Goal: Task Accomplishment & Management: Complete application form

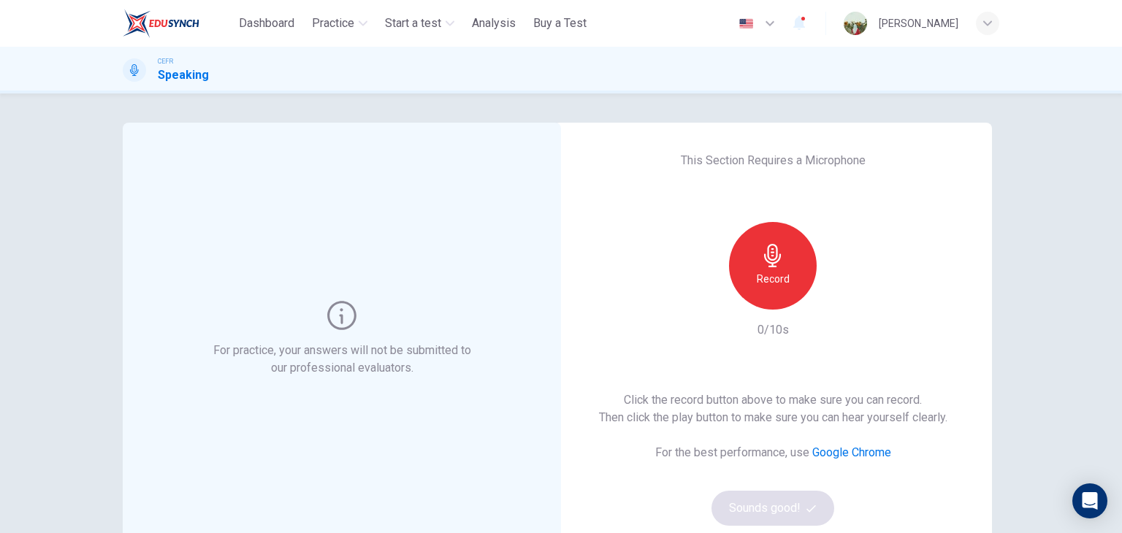
click at [780, 280] on h6 "Record" at bounding box center [773, 279] width 33 height 18
click at [780, 280] on div "Stop" at bounding box center [773, 266] width 88 height 88
click at [846, 299] on div "button" at bounding box center [839, 297] width 23 height 23
click at [755, 495] on button "Sounds good!" at bounding box center [772, 508] width 123 height 35
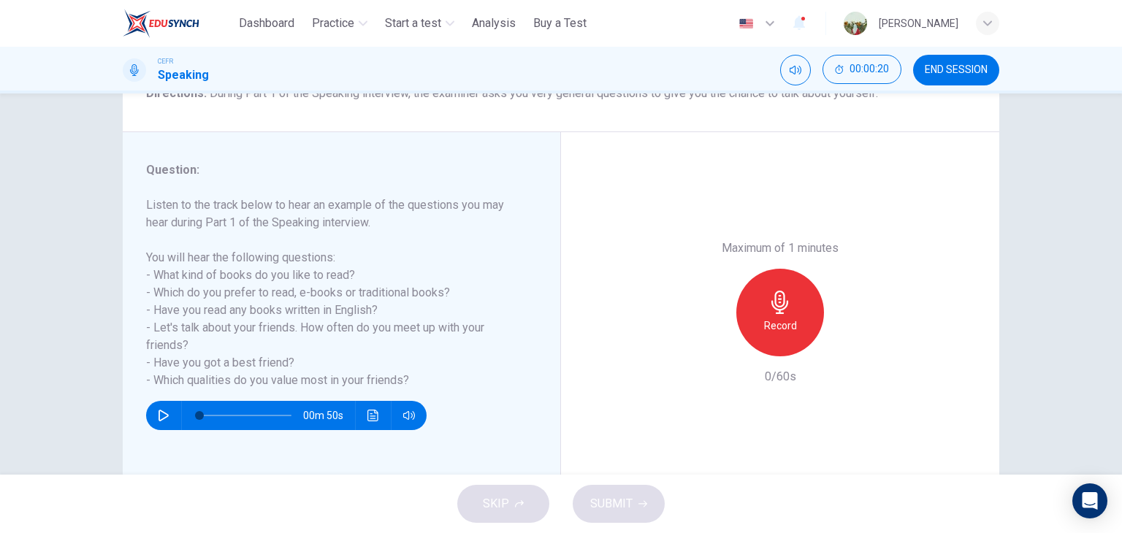
scroll to position [139, 0]
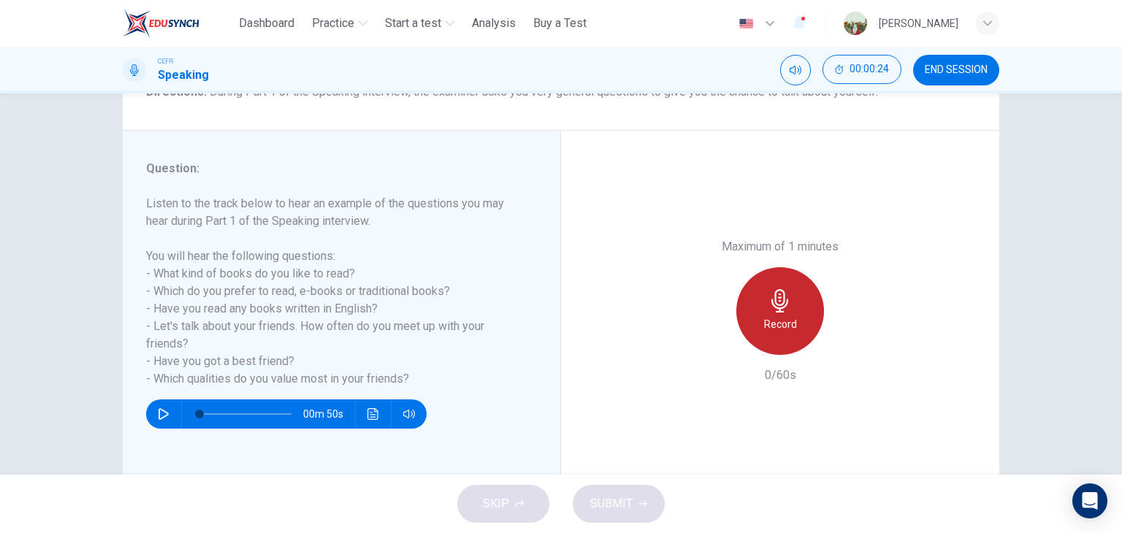
click at [806, 309] on div "Record" at bounding box center [780, 311] width 88 height 88
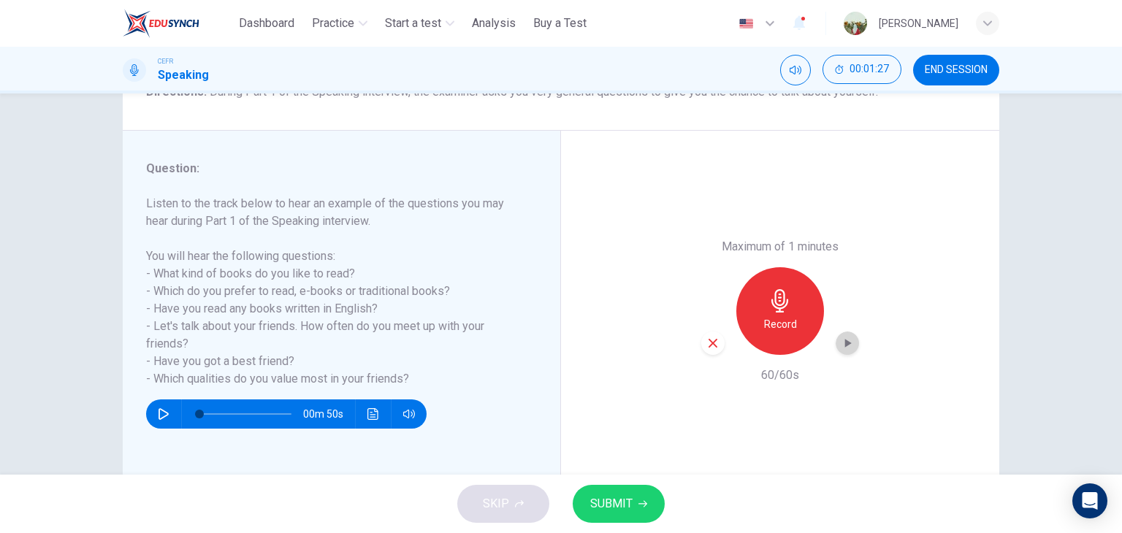
click at [840, 343] on icon "button" at bounding box center [847, 343] width 15 height 15
click at [710, 337] on icon "button" at bounding box center [712, 343] width 13 height 13
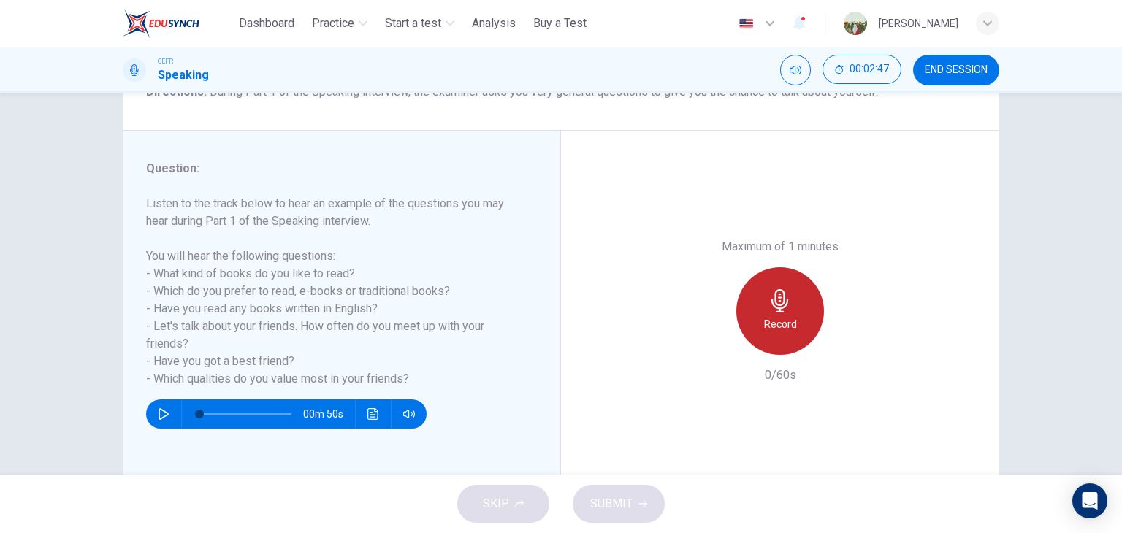
click at [783, 324] on h6 "Record" at bounding box center [780, 325] width 33 height 18
click at [783, 324] on h6 "Stop" at bounding box center [780, 325] width 22 height 18
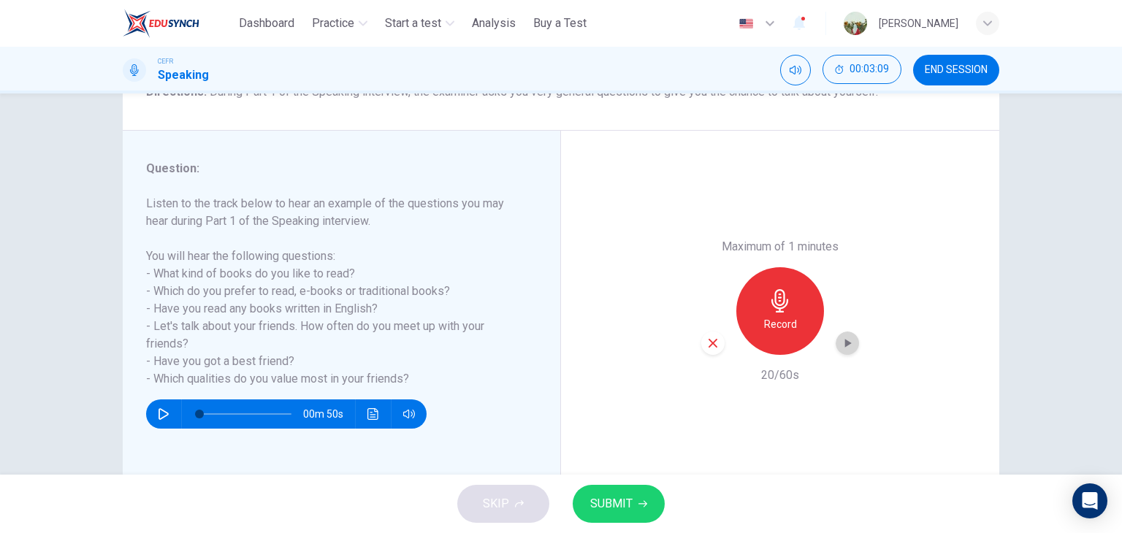
click at [842, 337] on icon "button" at bounding box center [847, 343] width 15 height 15
click at [711, 343] on icon "button" at bounding box center [712, 343] width 13 height 13
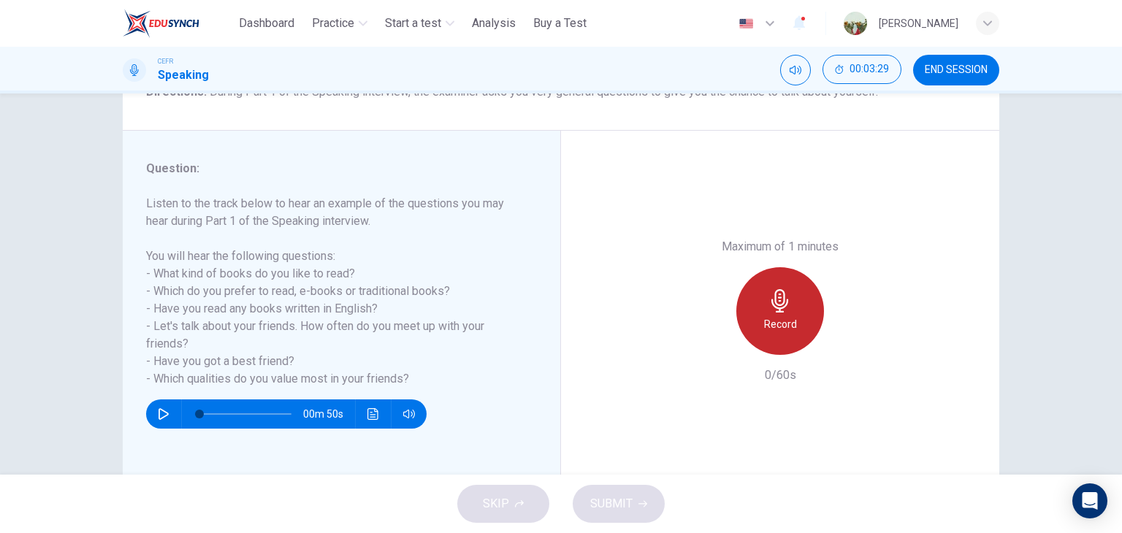
click at [804, 308] on div "Record" at bounding box center [780, 311] width 88 height 88
click at [804, 308] on div "Stop" at bounding box center [780, 311] width 88 height 88
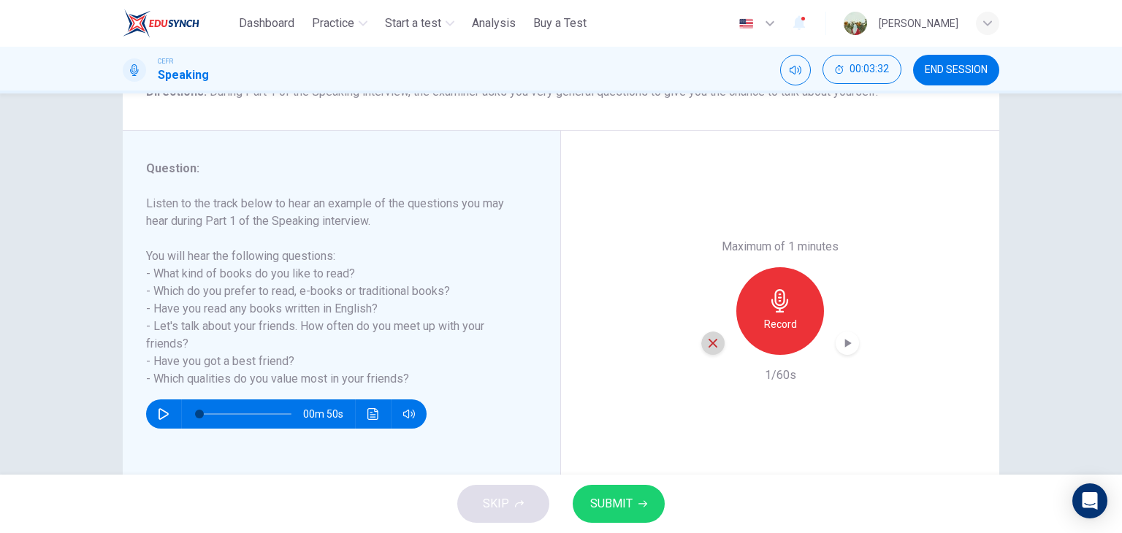
click at [709, 341] on icon "button" at bounding box center [713, 343] width 9 height 9
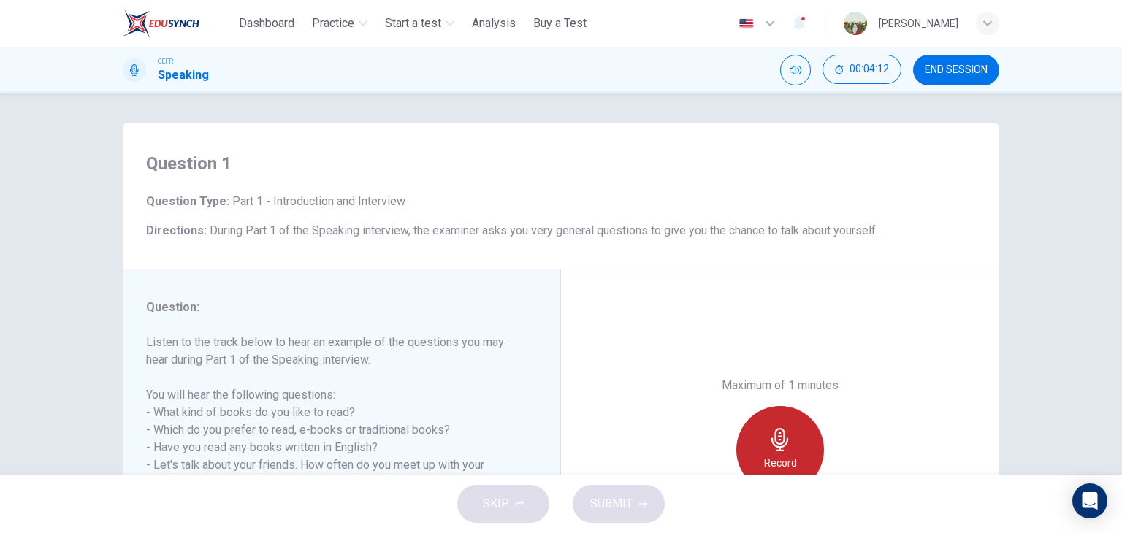
click at [768, 428] on icon "button" at bounding box center [779, 439] width 23 height 23
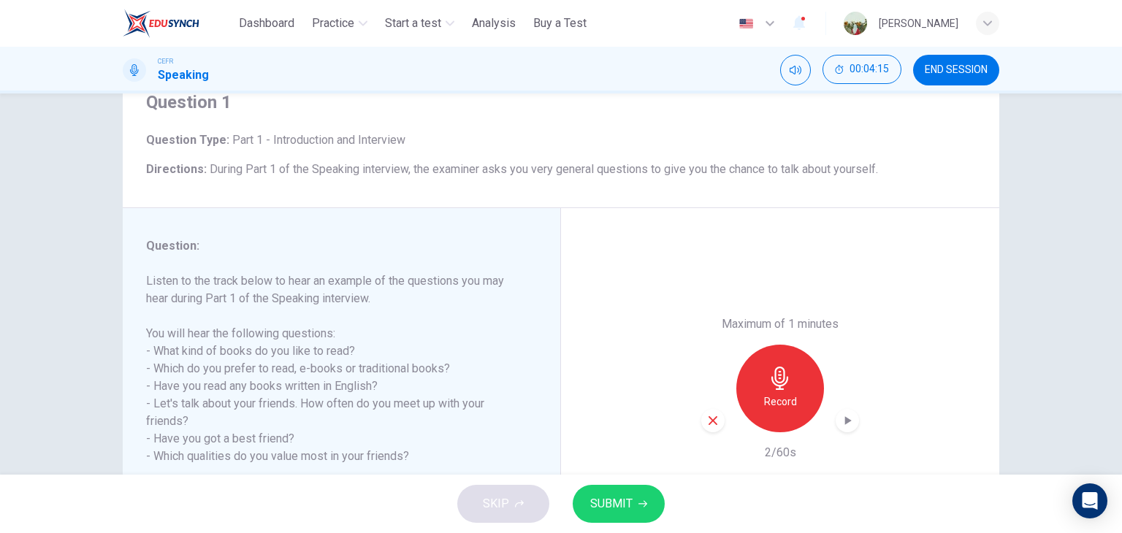
scroll to position [75, 0]
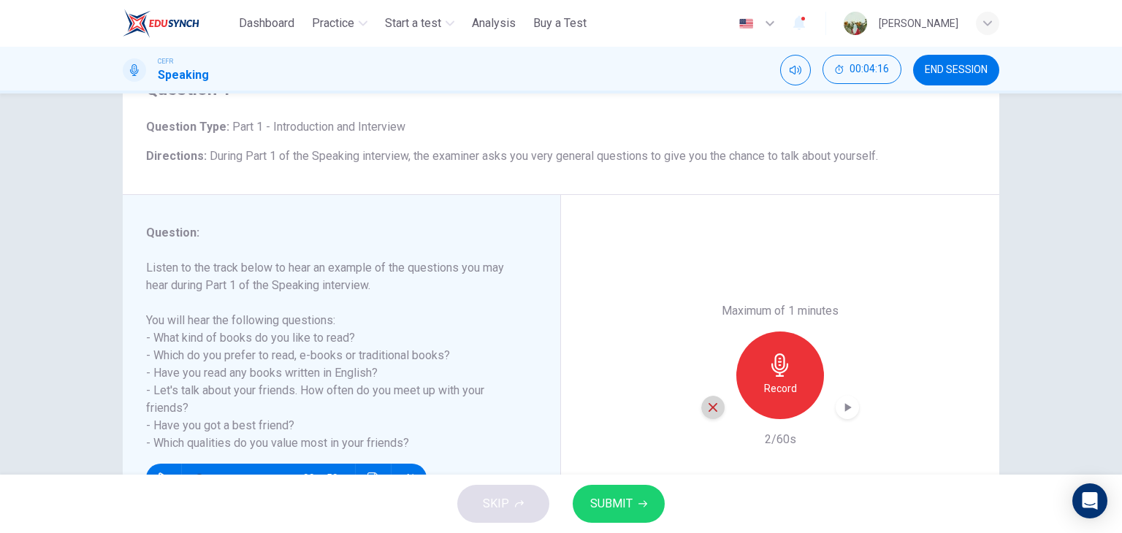
click at [710, 413] on icon "button" at bounding box center [712, 407] width 13 height 13
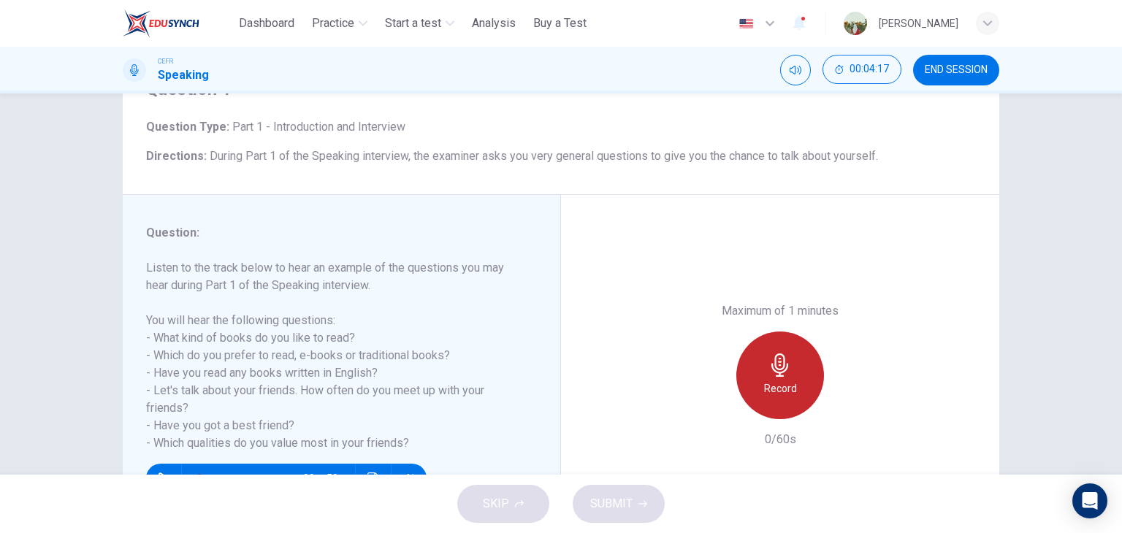
click at [764, 390] on h6 "Record" at bounding box center [780, 389] width 33 height 18
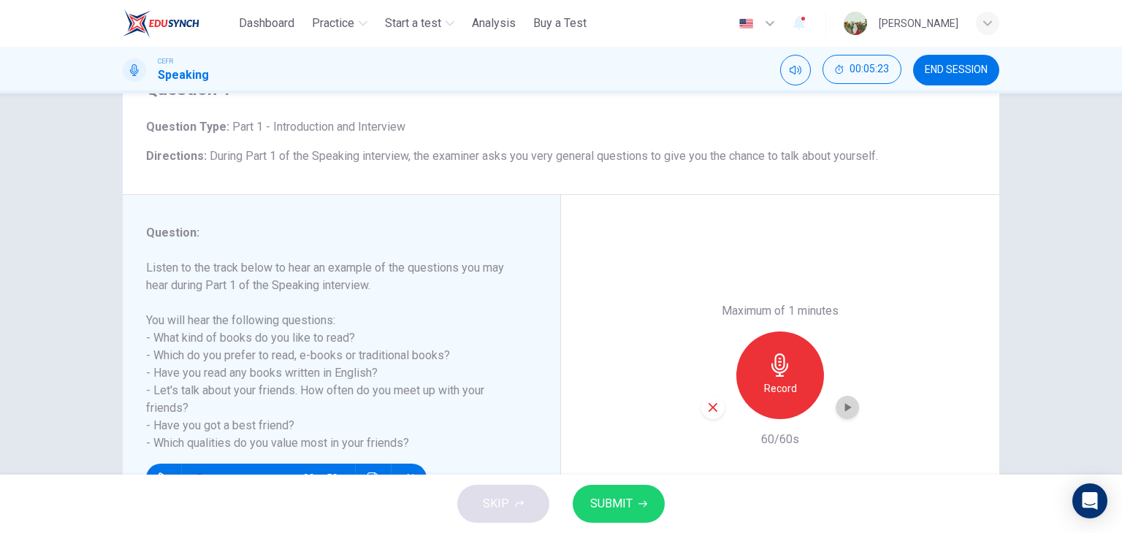
click at [840, 407] on icon "button" at bounding box center [847, 407] width 15 height 15
click at [648, 498] on button "SUBMIT" at bounding box center [619, 504] width 92 height 38
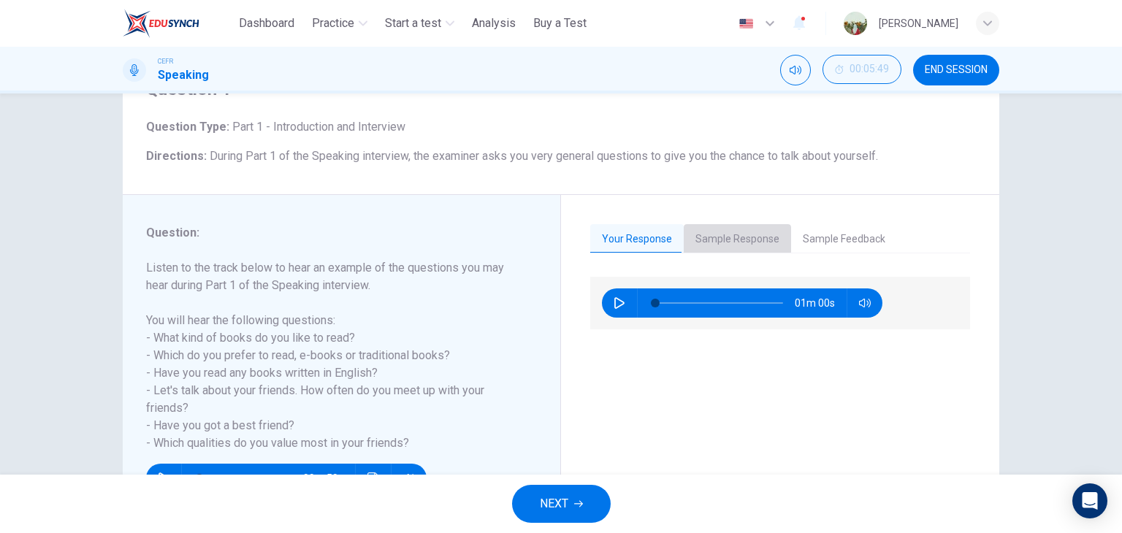
click at [728, 229] on button "Sample Response" at bounding box center [737, 239] width 107 height 31
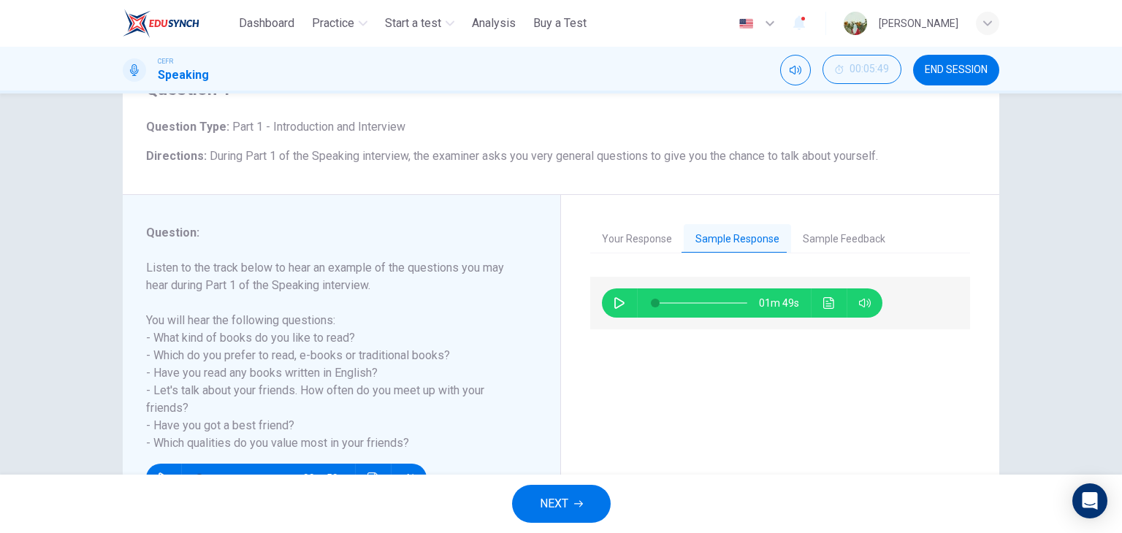
click at [579, 500] on icon "button" at bounding box center [578, 504] width 9 height 9
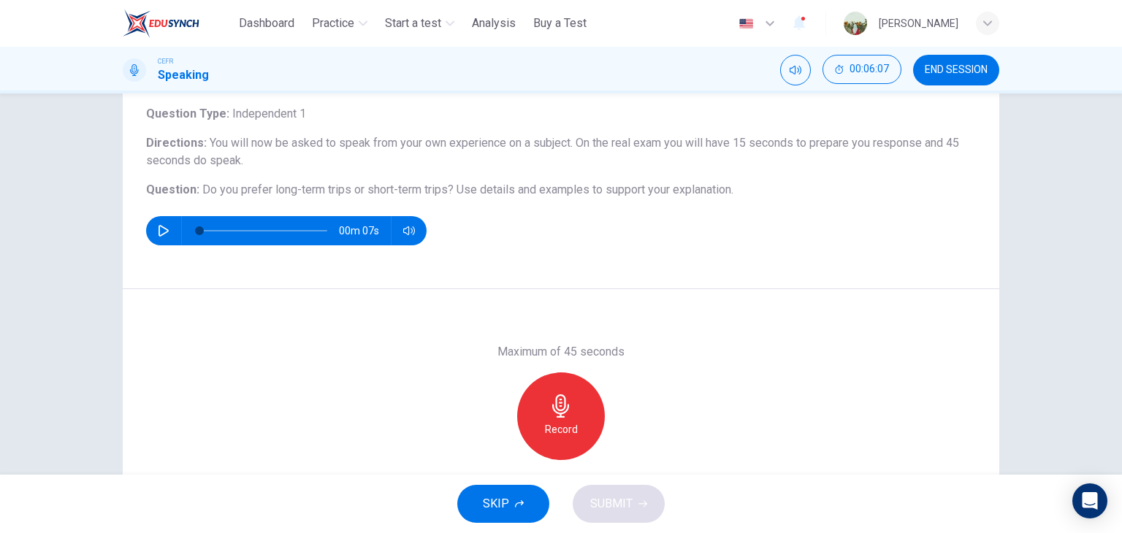
scroll to position [88, 0]
click at [579, 402] on div "Record" at bounding box center [561, 417] width 88 height 88
click at [579, 402] on div "Stop" at bounding box center [561, 417] width 88 height 88
click at [626, 451] on icon "button" at bounding box center [629, 448] width 7 height 9
click at [492, 448] on icon "button" at bounding box center [493, 448] width 13 height 13
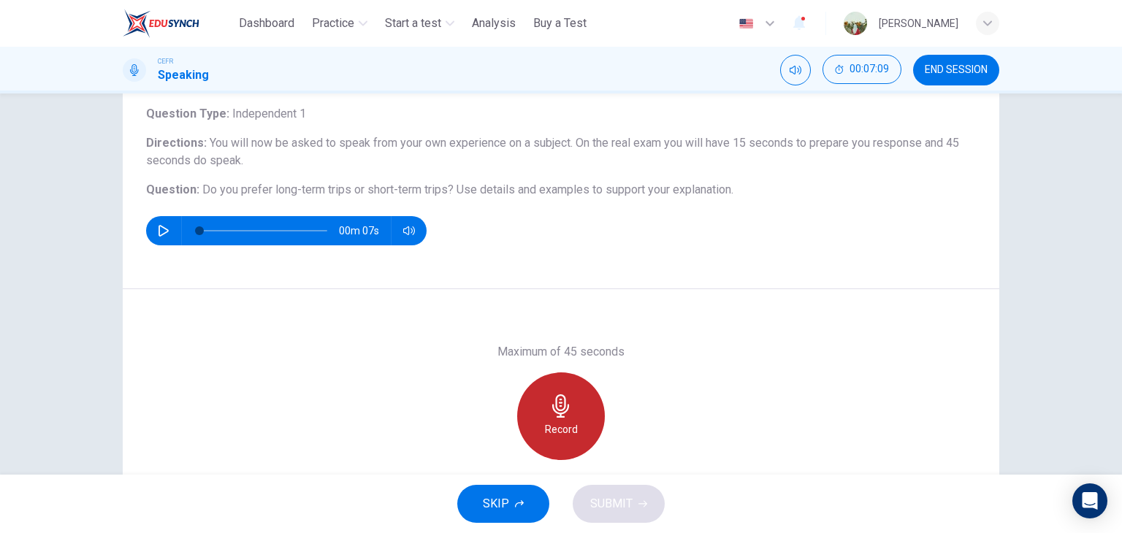
click at [537, 432] on div "Record" at bounding box center [561, 417] width 88 height 88
click at [537, 432] on div "Stop" at bounding box center [561, 417] width 88 height 88
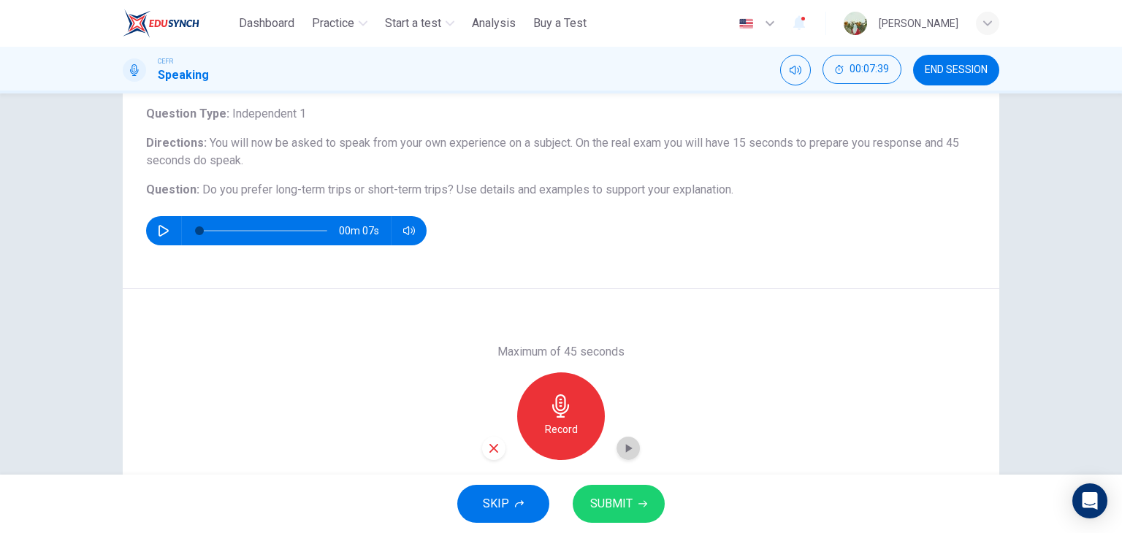
click at [627, 446] on icon "button" at bounding box center [628, 448] width 15 height 15
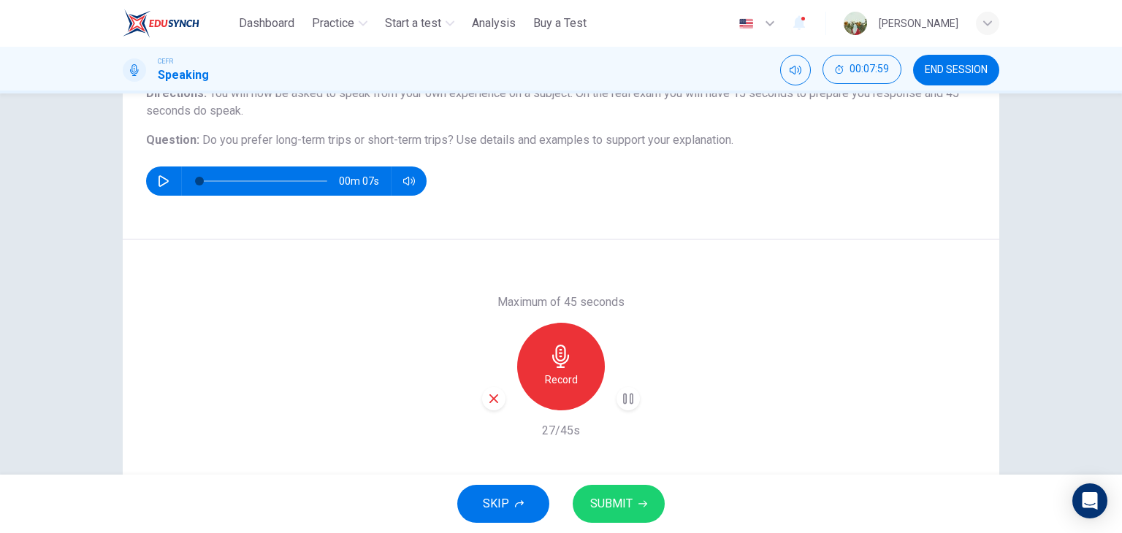
scroll to position [136, 0]
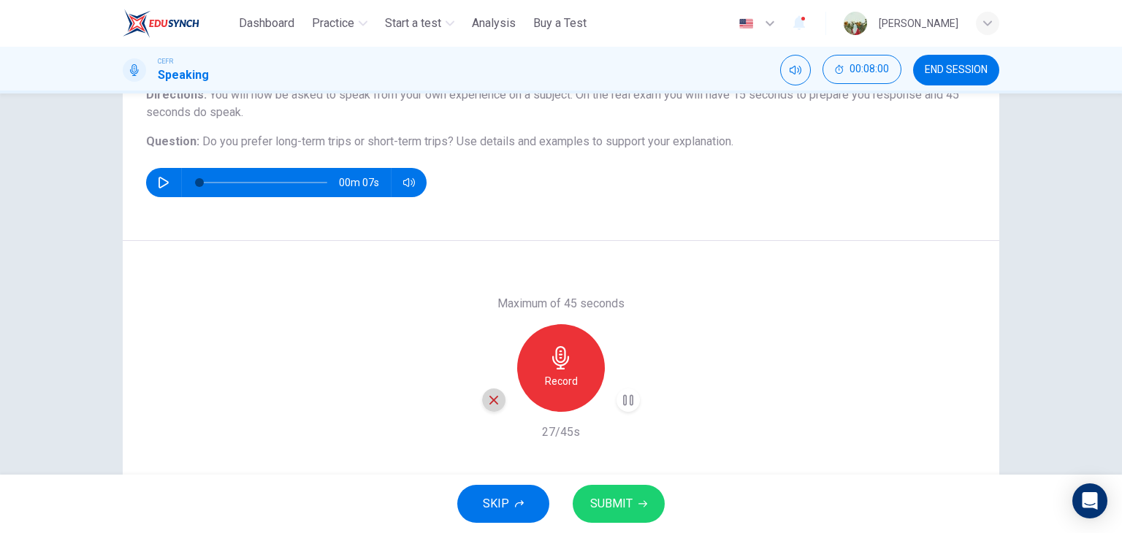
click at [491, 405] on icon "button" at bounding box center [493, 400] width 13 height 13
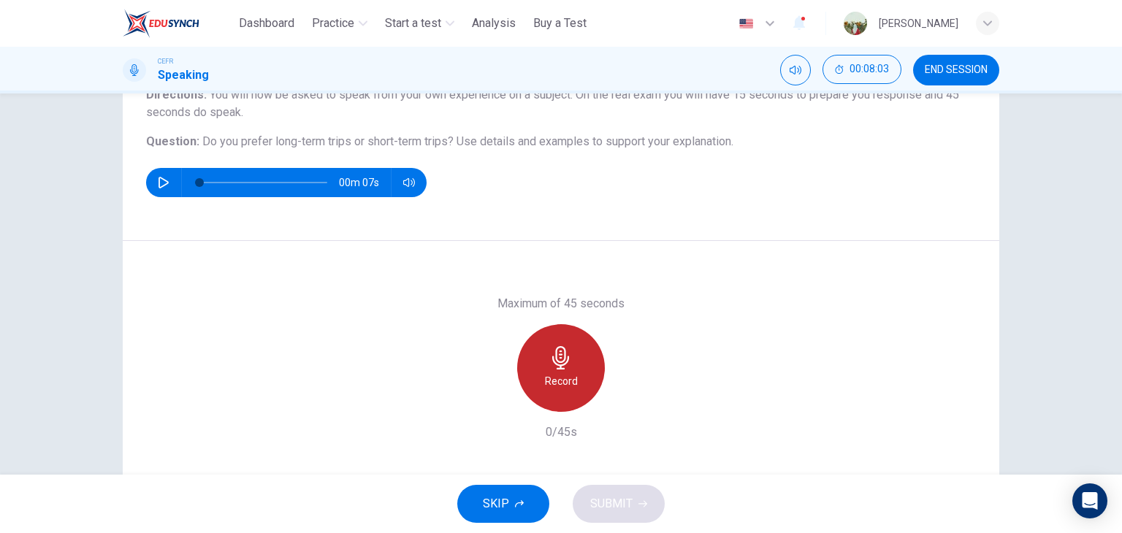
click at [578, 357] on div "Record" at bounding box center [561, 368] width 88 height 88
click at [554, 381] on h6 "Stop" at bounding box center [561, 382] width 22 height 18
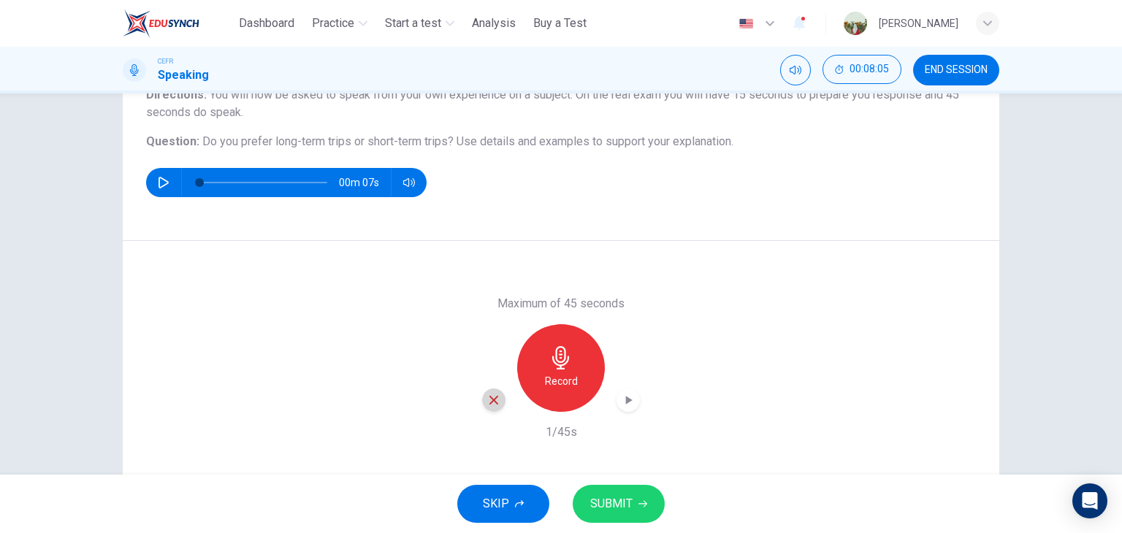
click at [493, 394] on icon "button" at bounding box center [493, 400] width 13 height 13
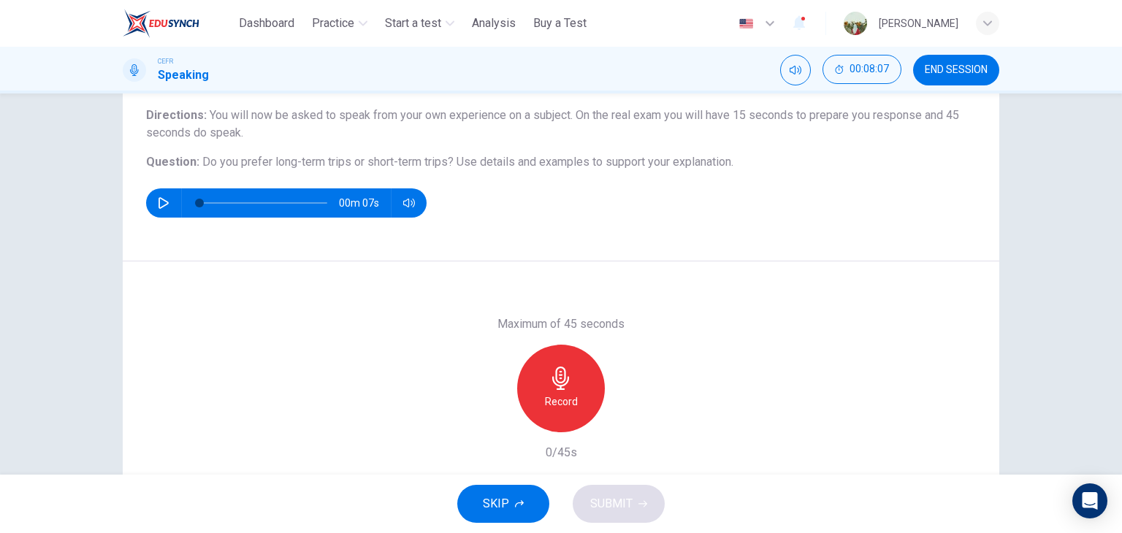
scroll to position [140, 0]
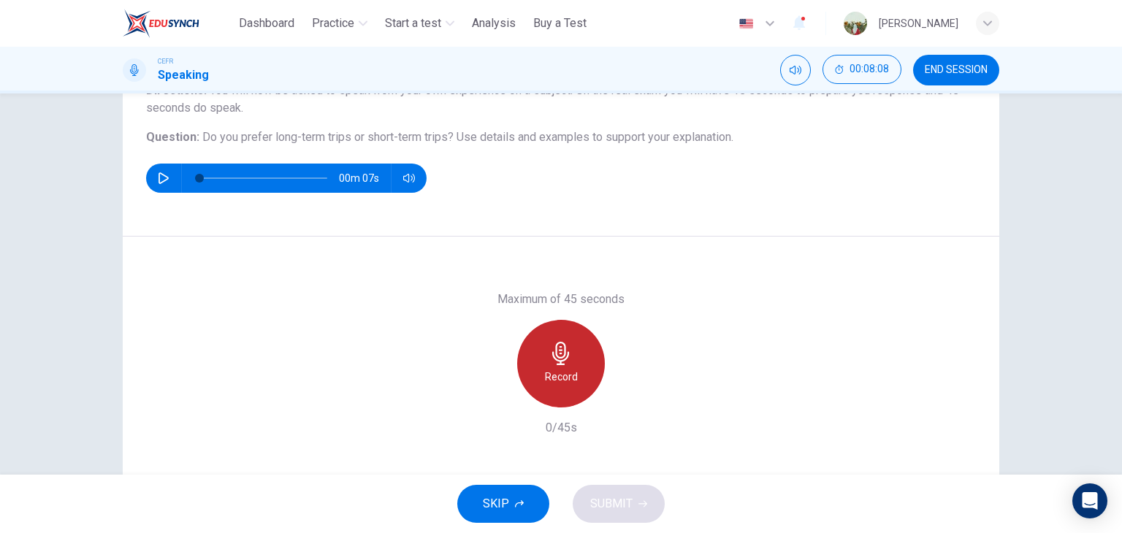
click at [560, 362] on icon "button" at bounding box center [560, 353] width 23 height 23
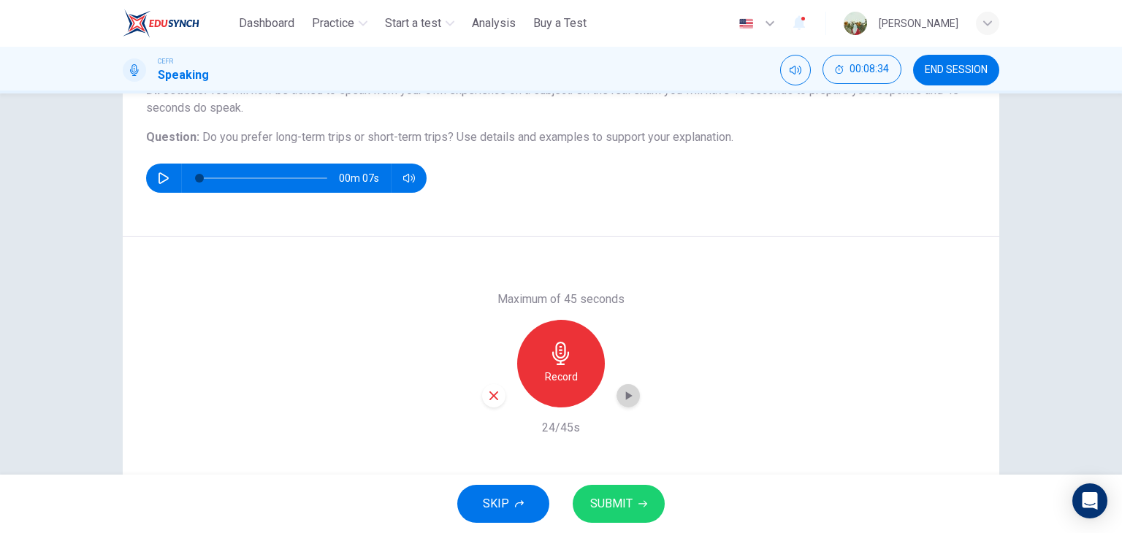
click at [621, 397] on icon "button" at bounding box center [628, 396] width 15 height 15
click at [491, 407] on div "Maximum of 45 seconds Record 24/45s" at bounding box center [561, 364] width 158 height 146
click at [491, 400] on icon "button" at bounding box center [493, 395] width 13 height 13
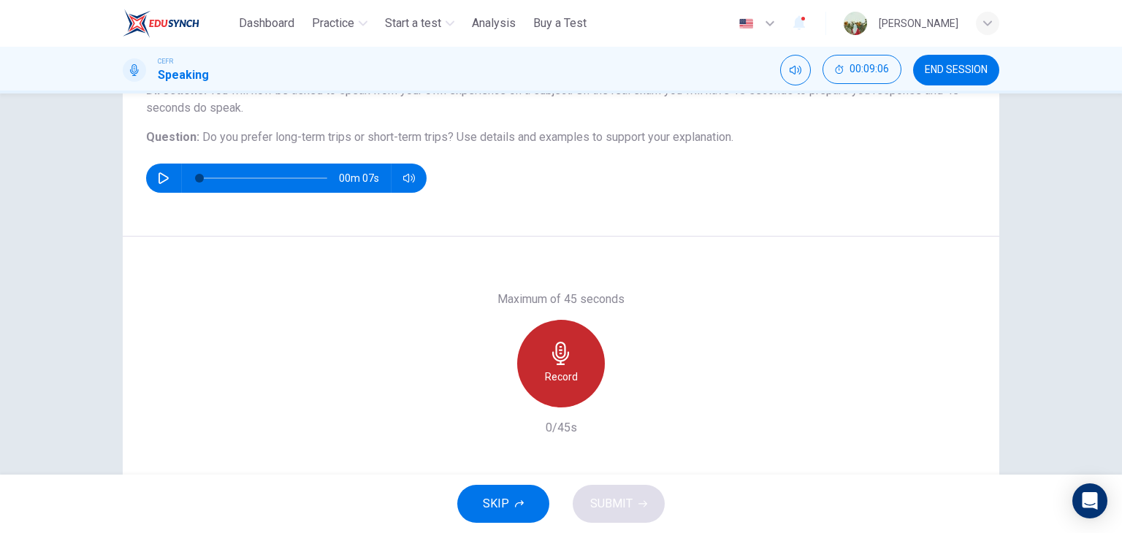
click at [560, 363] on icon "button" at bounding box center [560, 353] width 17 height 23
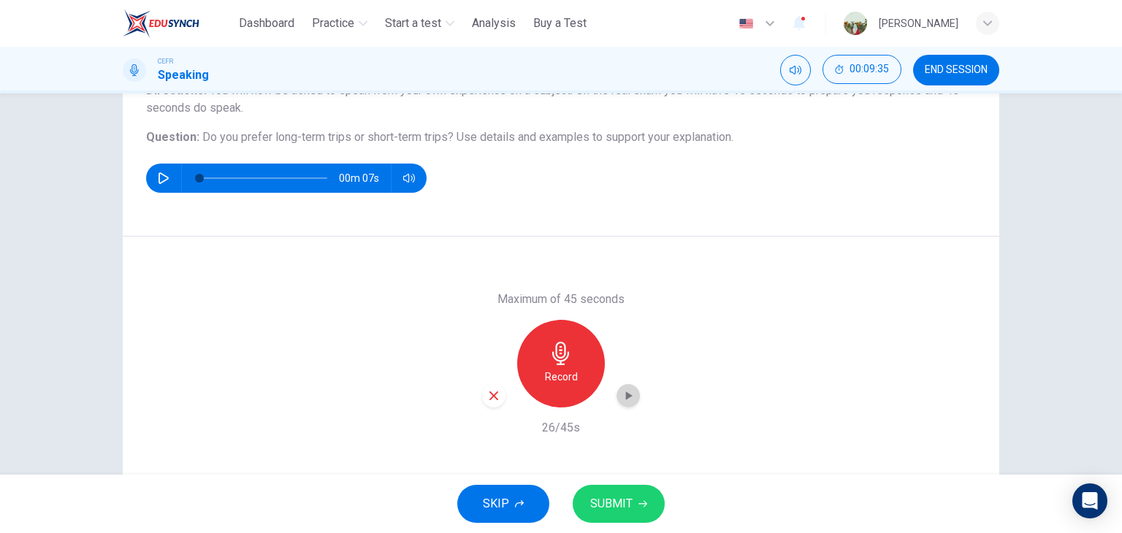
click at [626, 395] on icon "button" at bounding box center [629, 396] width 7 height 9
click at [541, 400] on div "Record" at bounding box center [561, 364] width 88 height 88
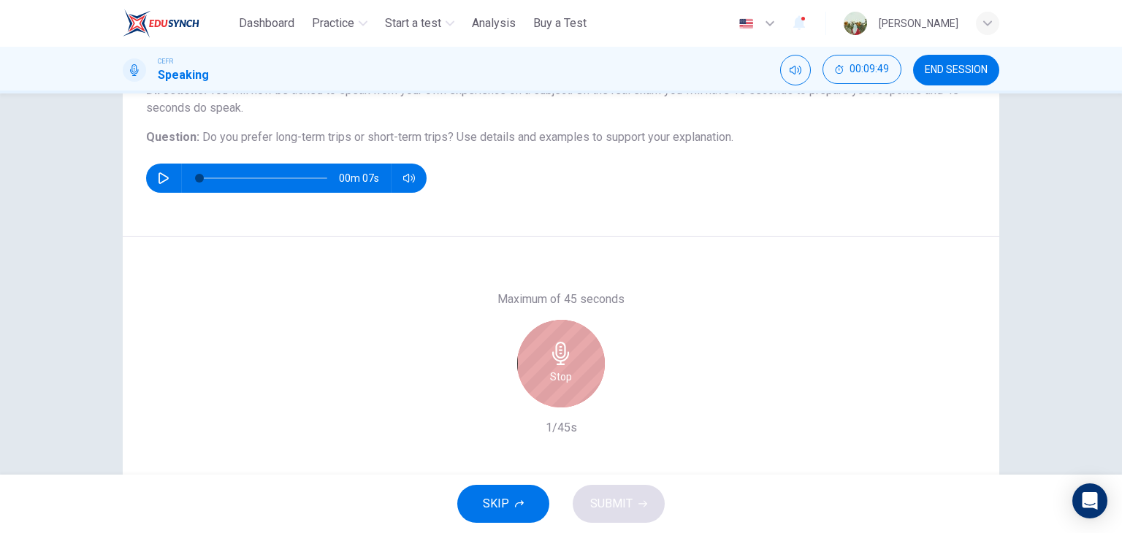
click at [529, 382] on div "Stop" at bounding box center [561, 364] width 88 height 88
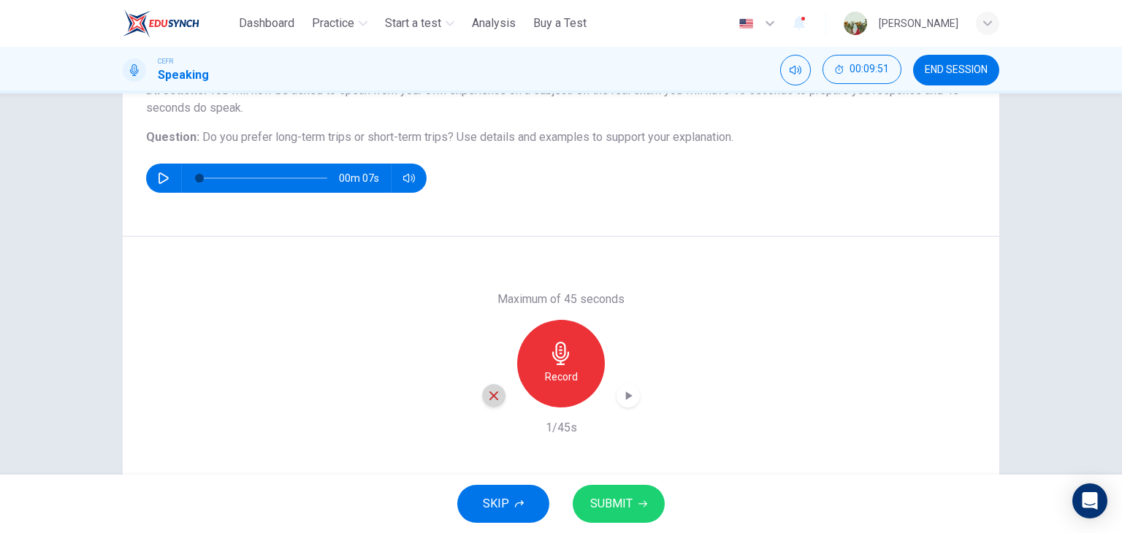
click at [497, 394] on div "button" at bounding box center [493, 395] width 23 height 23
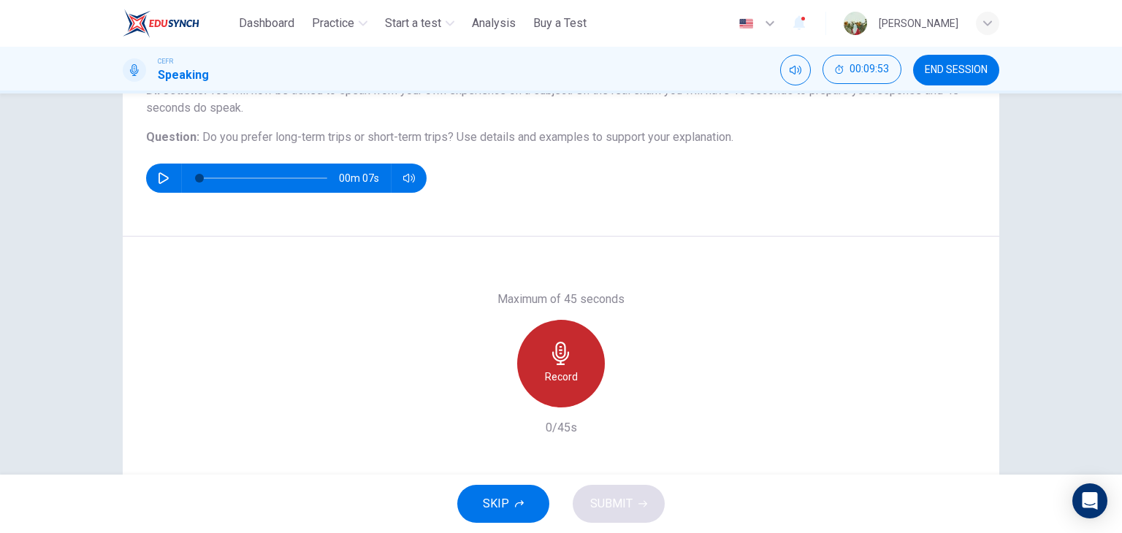
click at [549, 362] on icon "button" at bounding box center [560, 353] width 23 height 23
click at [543, 367] on div "Stop" at bounding box center [561, 364] width 88 height 88
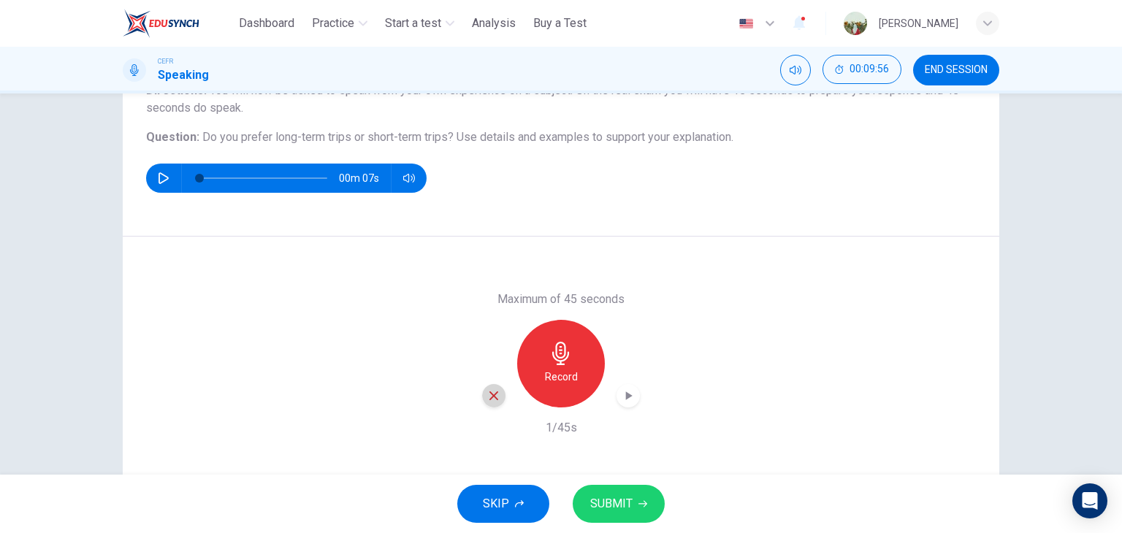
click at [490, 396] on icon "button" at bounding box center [493, 395] width 13 height 13
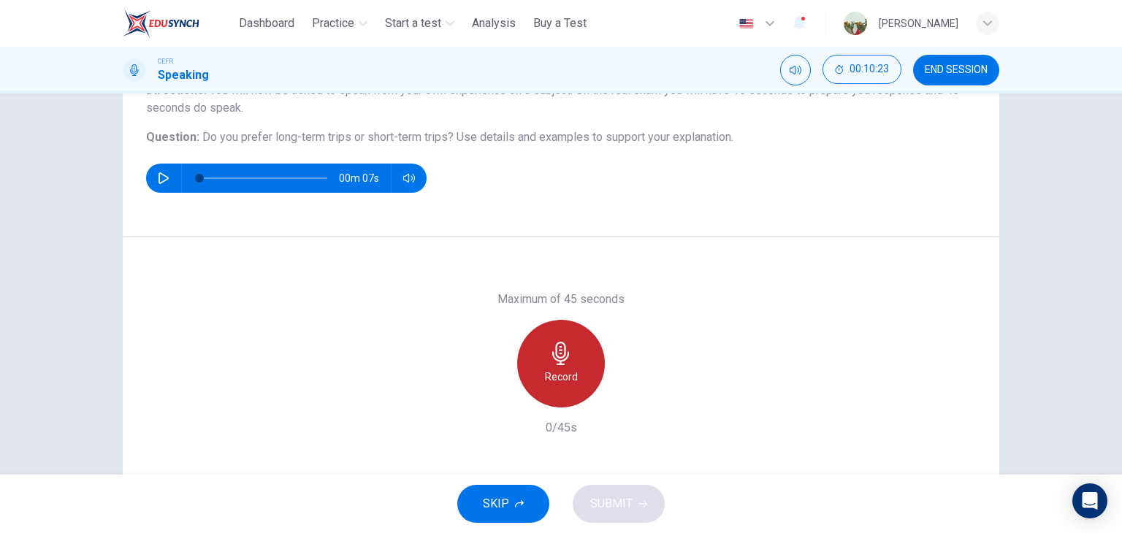
click at [549, 350] on icon "button" at bounding box center [560, 353] width 23 height 23
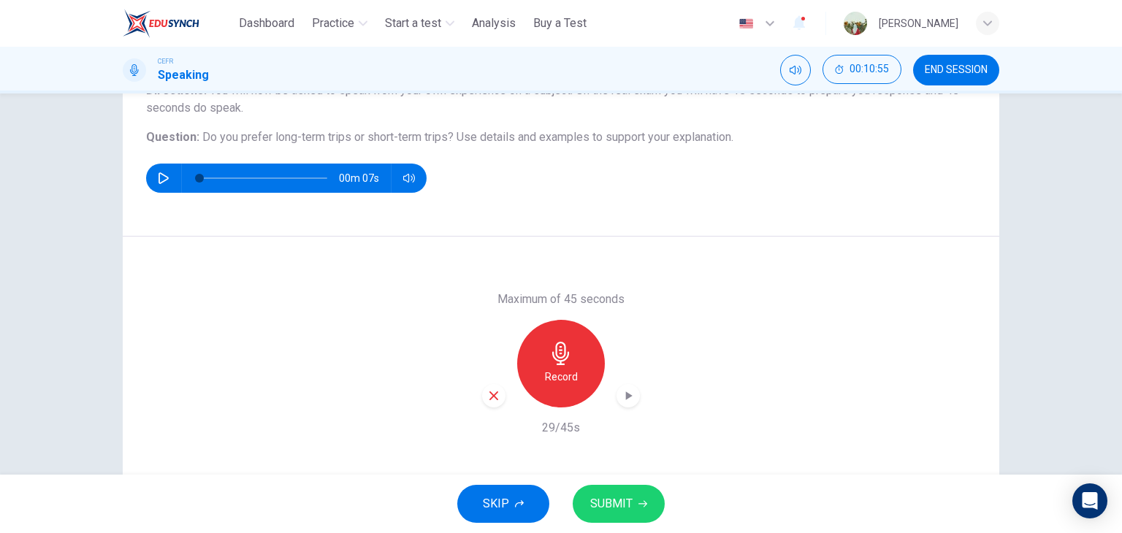
drag, startPoint x: 638, startPoint y: 392, endPoint x: 625, endPoint y: 394, distance: 13.3
click at [625, 394] on div "Maximum of 45 seconds Record 29/45s" at bounding box center [561, 363] width 877 height 253
click at [626, 394] on icon "button" at bounding box center [629, 396] width 7 height 9
click at [482, 395] on div "button" at bounding box center [493, 395] width 23 height 23
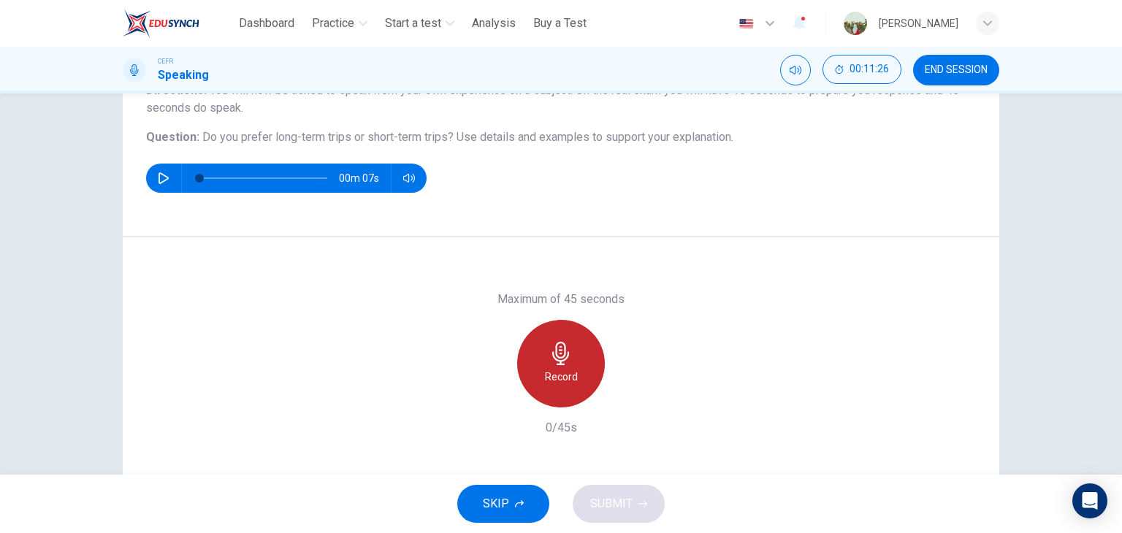
click at [545, 383] on h6 "Record" at bounding box center [561, 377] width 33 height 18
click at [545, 383] on div "Stop" at bounding box center [561, 364] width 88 height 88
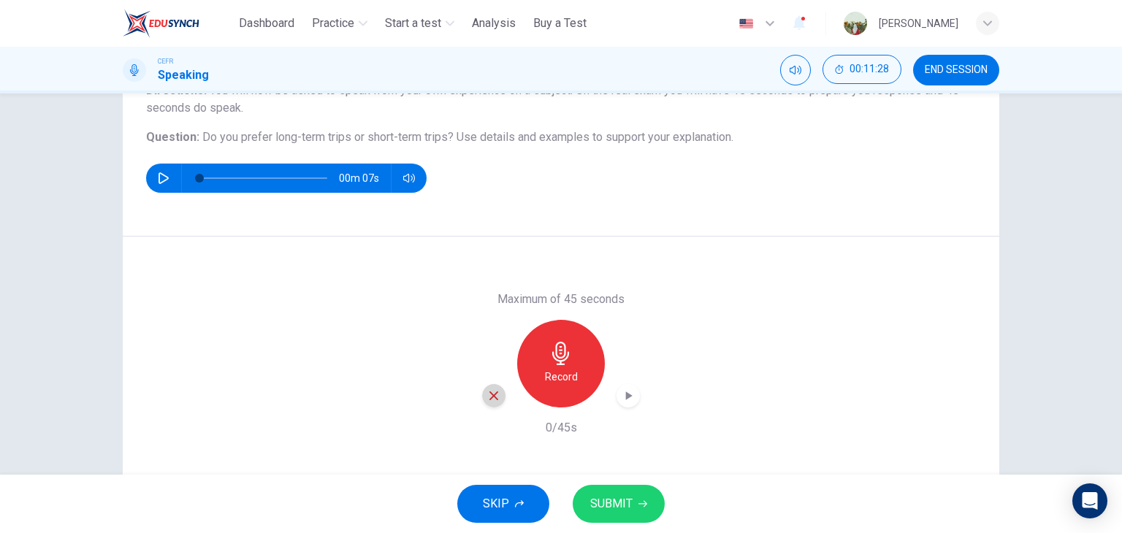
click at [487, 398] on icon "button" at bounding box center [493, 395] width 13 height 13
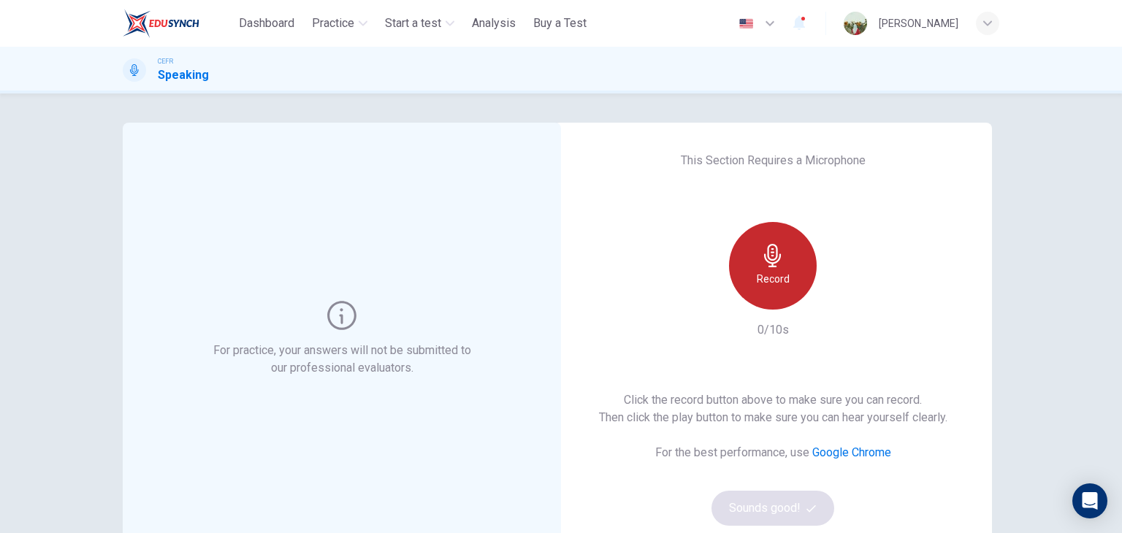
click at [762, 248] on icon "button" at bounding box center [772, 255] width 23 height 23
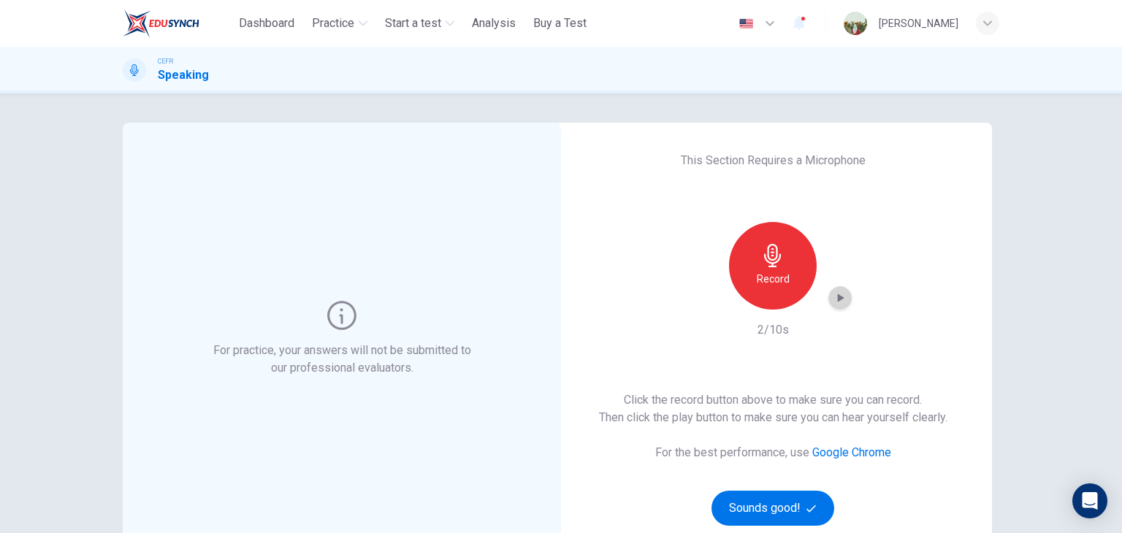
click at [833, 299] on icon "button" at bounding box center [840, 298] width 15 height 15
click at [747, 517] on button "Sounds good!" at bounding box center [772, 508] width 123 height 35
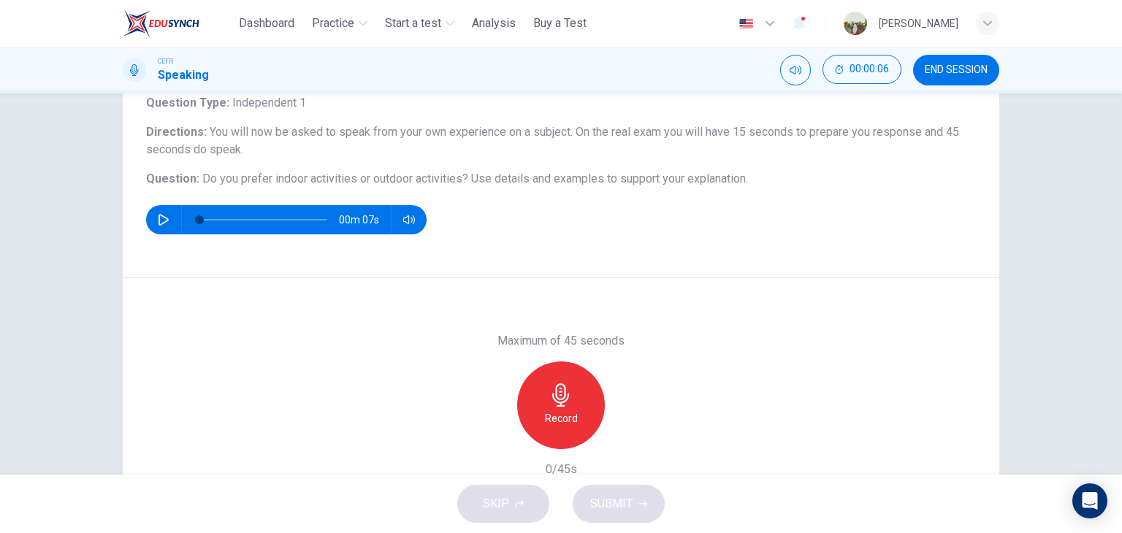
scroll to position [99, 0]
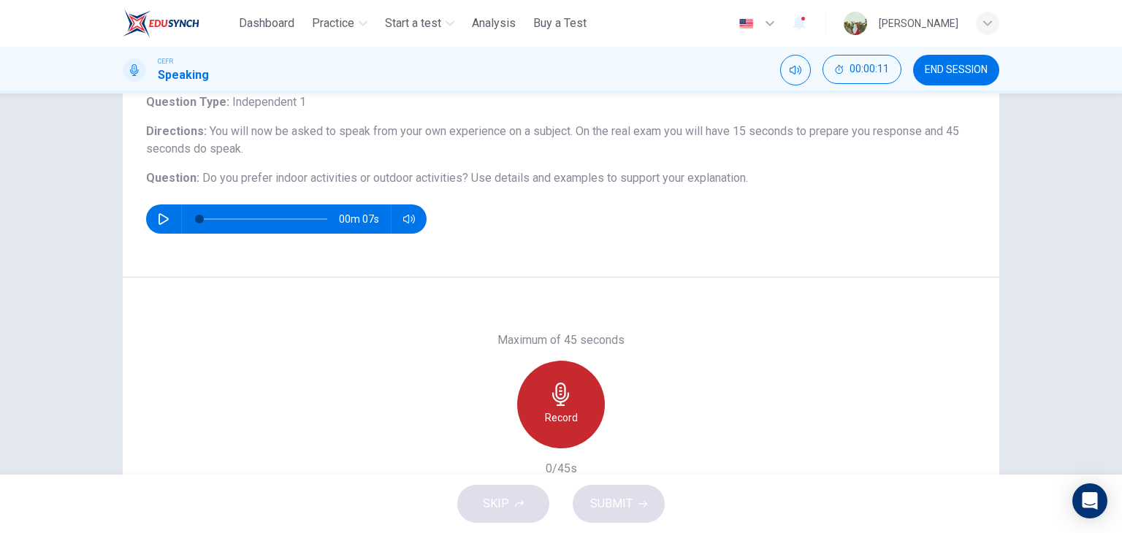
click at [573, 396] on div "Record" at bounding box center [561, 405] width 88 height 88
click at [573, 396] on div "Stop" at bounding box center [561, 405] width 88 height 88
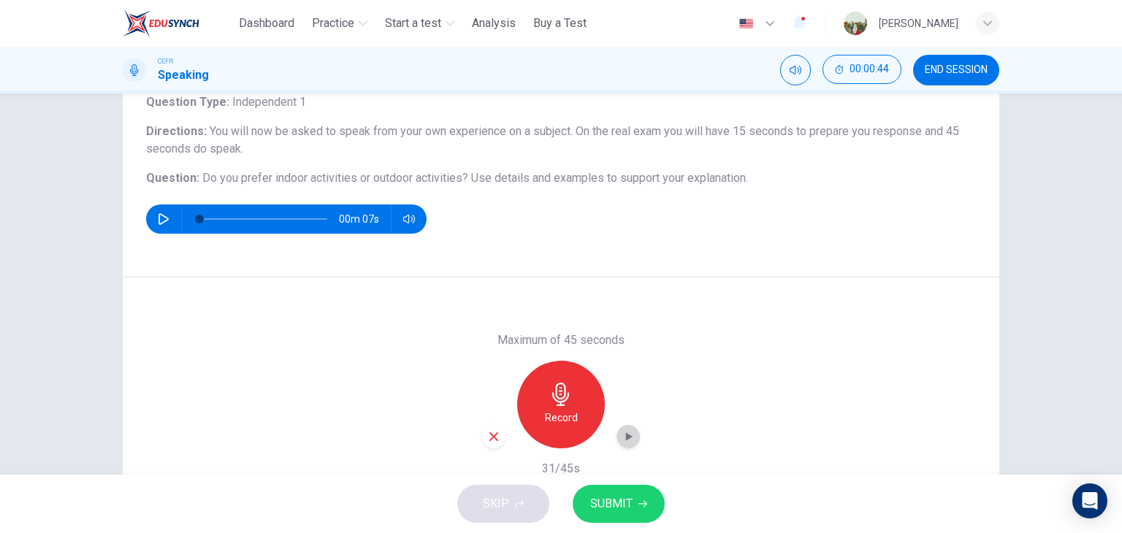
click at [621, 439] on icon "button" at bounding box center [628, 437] width 15 height 15
click at [622, 494] on span "SUBMIT" at bounding box center [611, 504] width 42 height 20
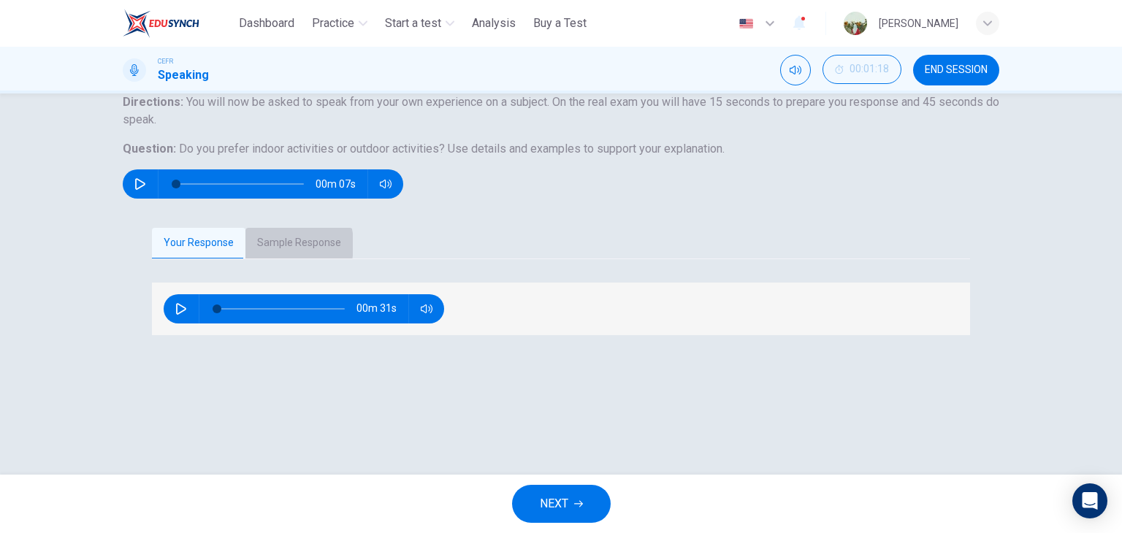
click at [269, 259] on button "Sample Response" at bounding box center [298, 243] width 107 height 31
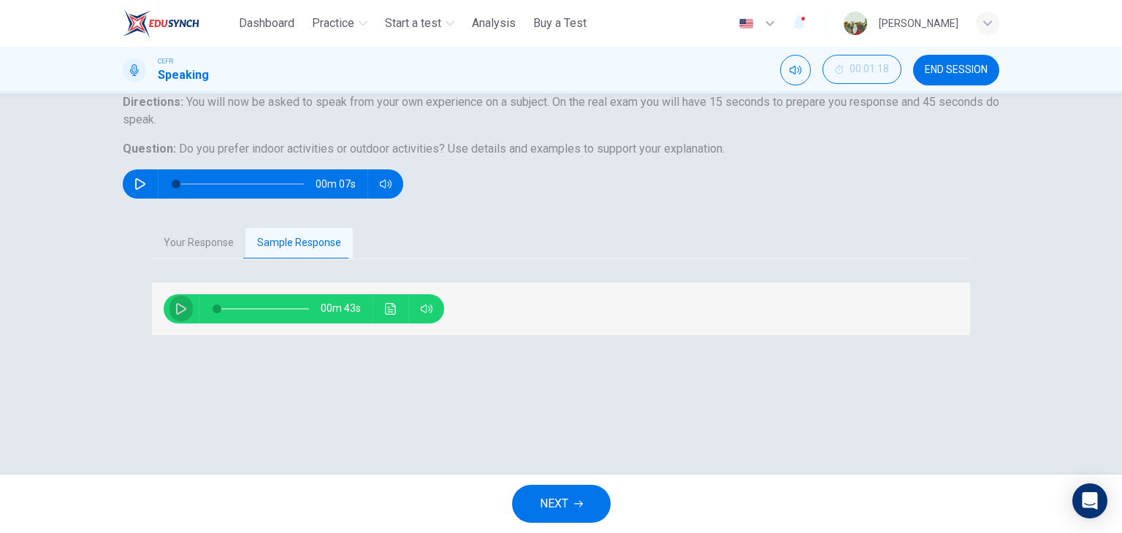
click at [170, 324] on button "button" at bounding box center [180, 308] width 23 height 29
type input "*"
click at [562, 509] on span "NEXT" at bounding box center [554, 504] width 28 height 20
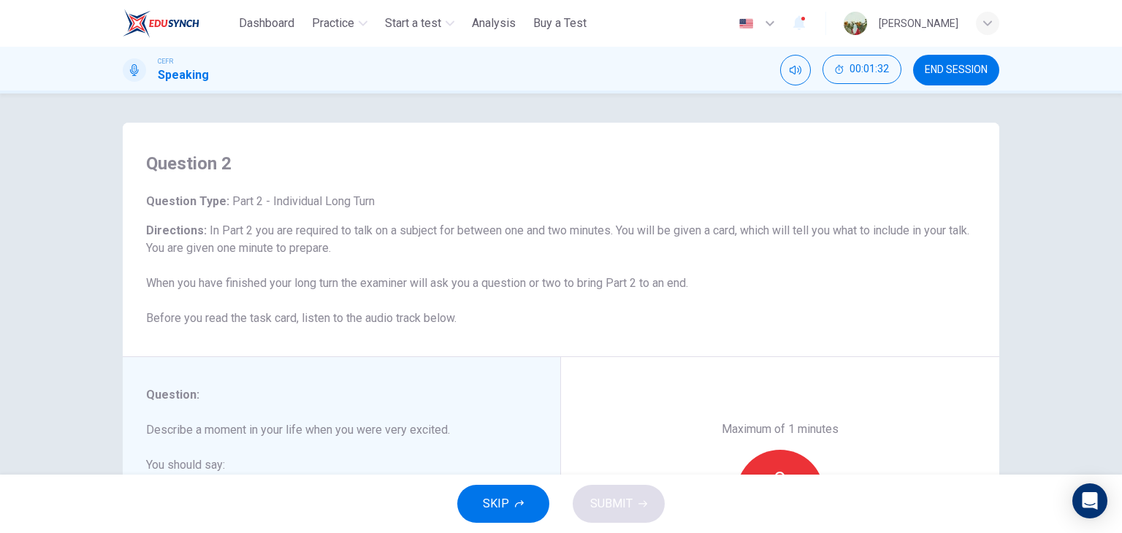
scroll to position [185, 0]
